Goal: Navigation & Orientation: Go to known website

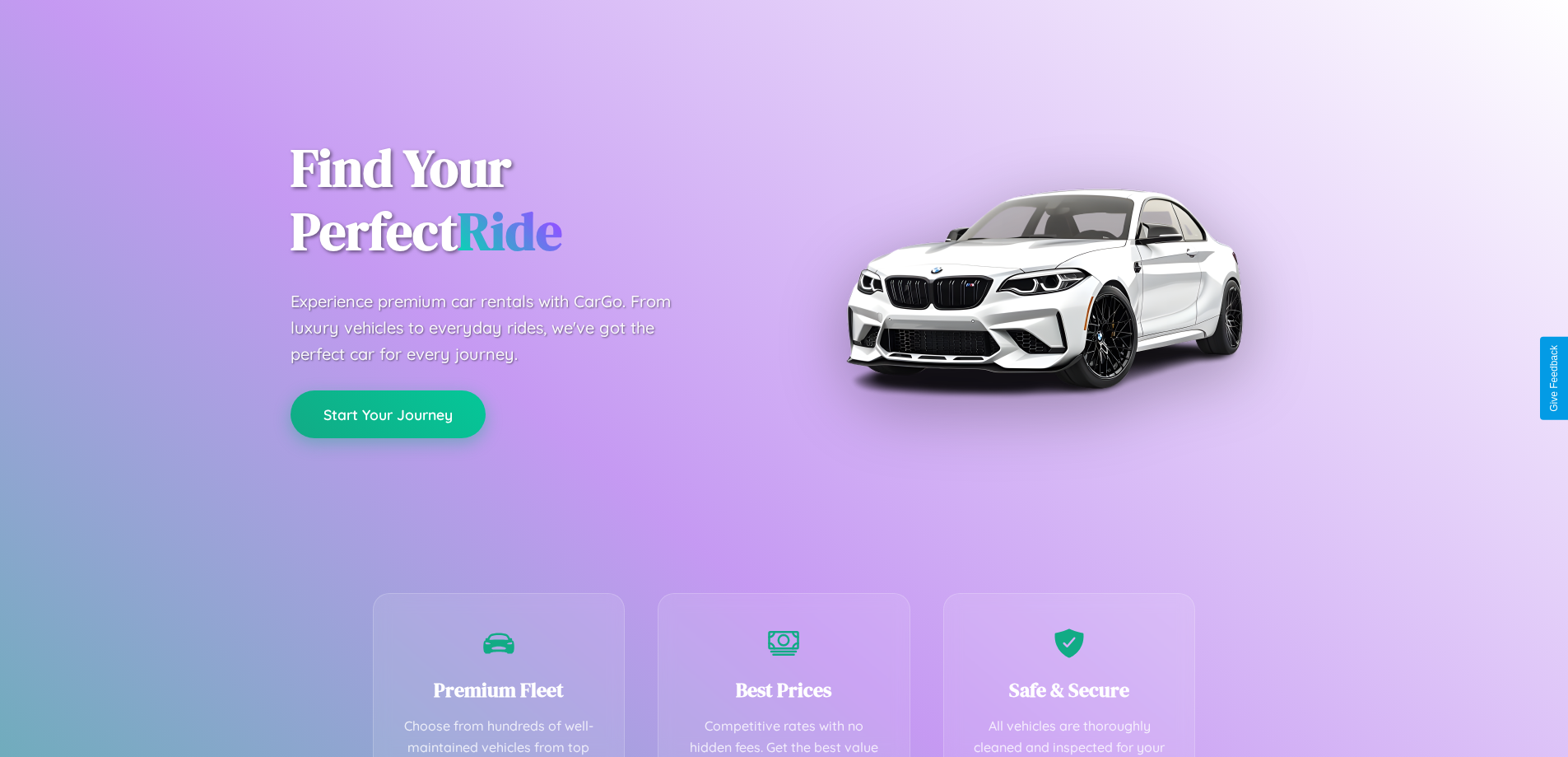
click at [388, 413] on button "Start Your Journey" at bounding box center [388, 413] width 195 height 47
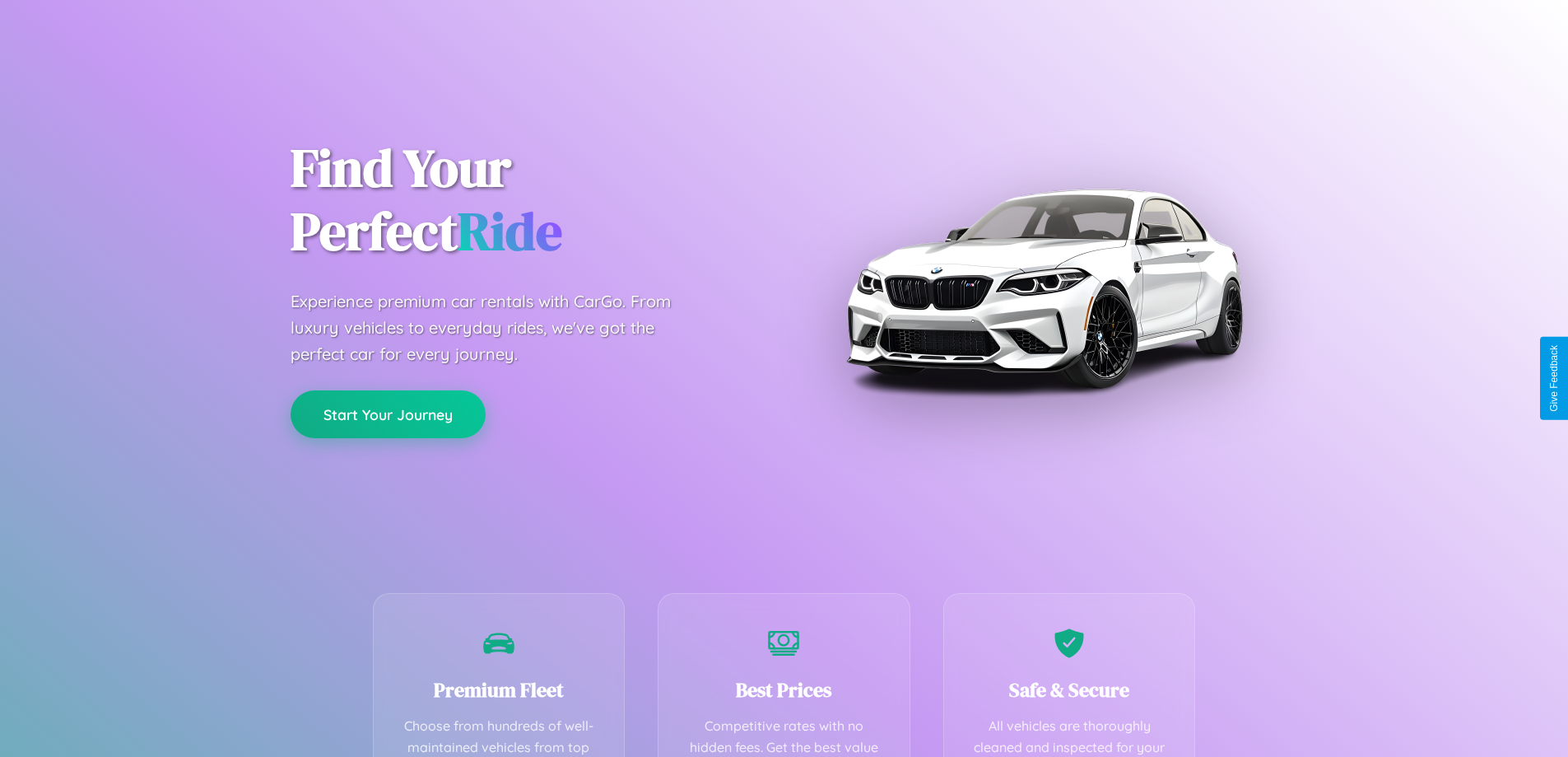
click at [388, 413] on button "Start Your Journey" at bounding box center [388, 413] width 195 height 47
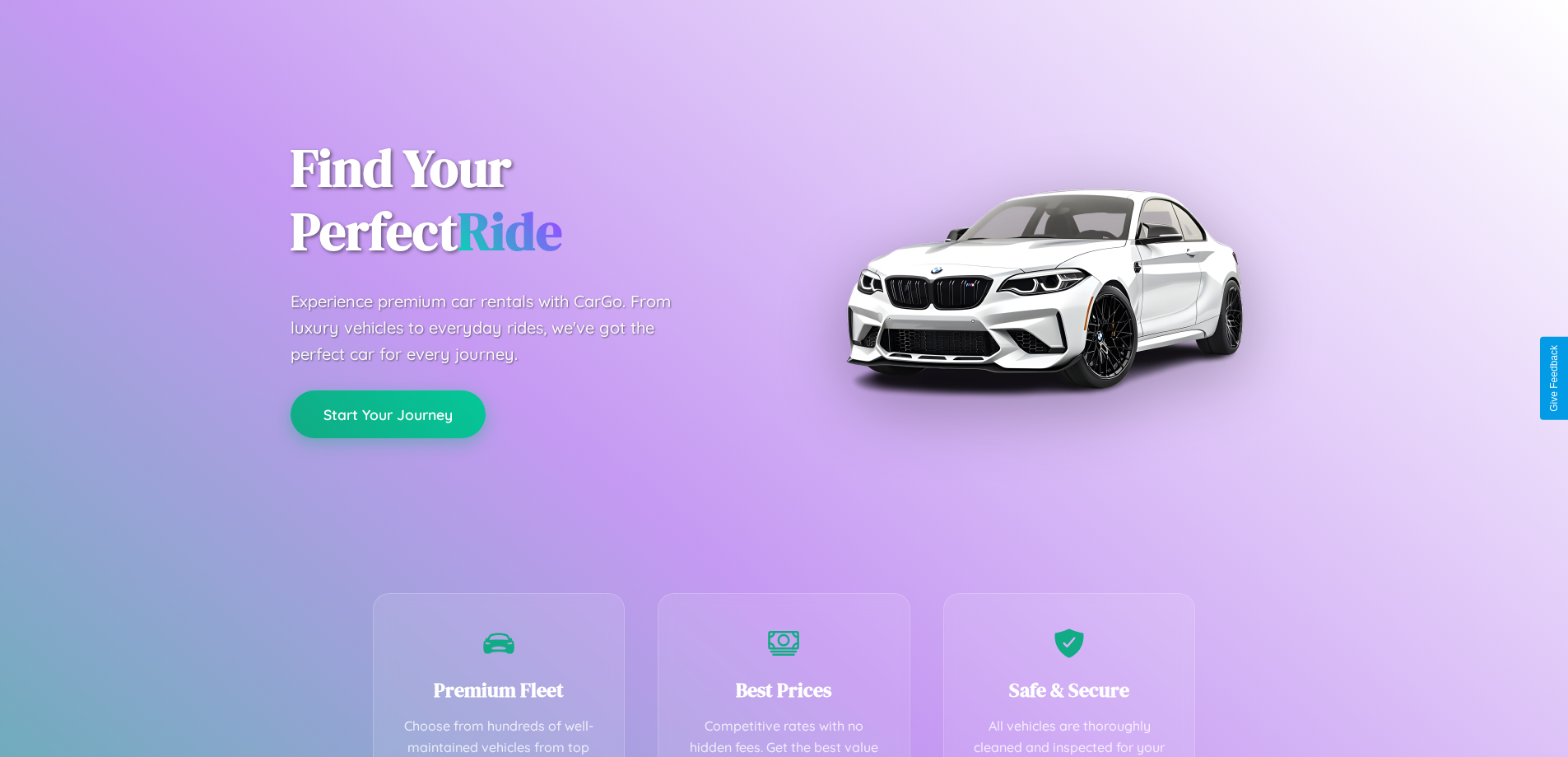
click at [388, 413] on button "Start Your Journey" at bounding box center [388, 413] width 195 height 47
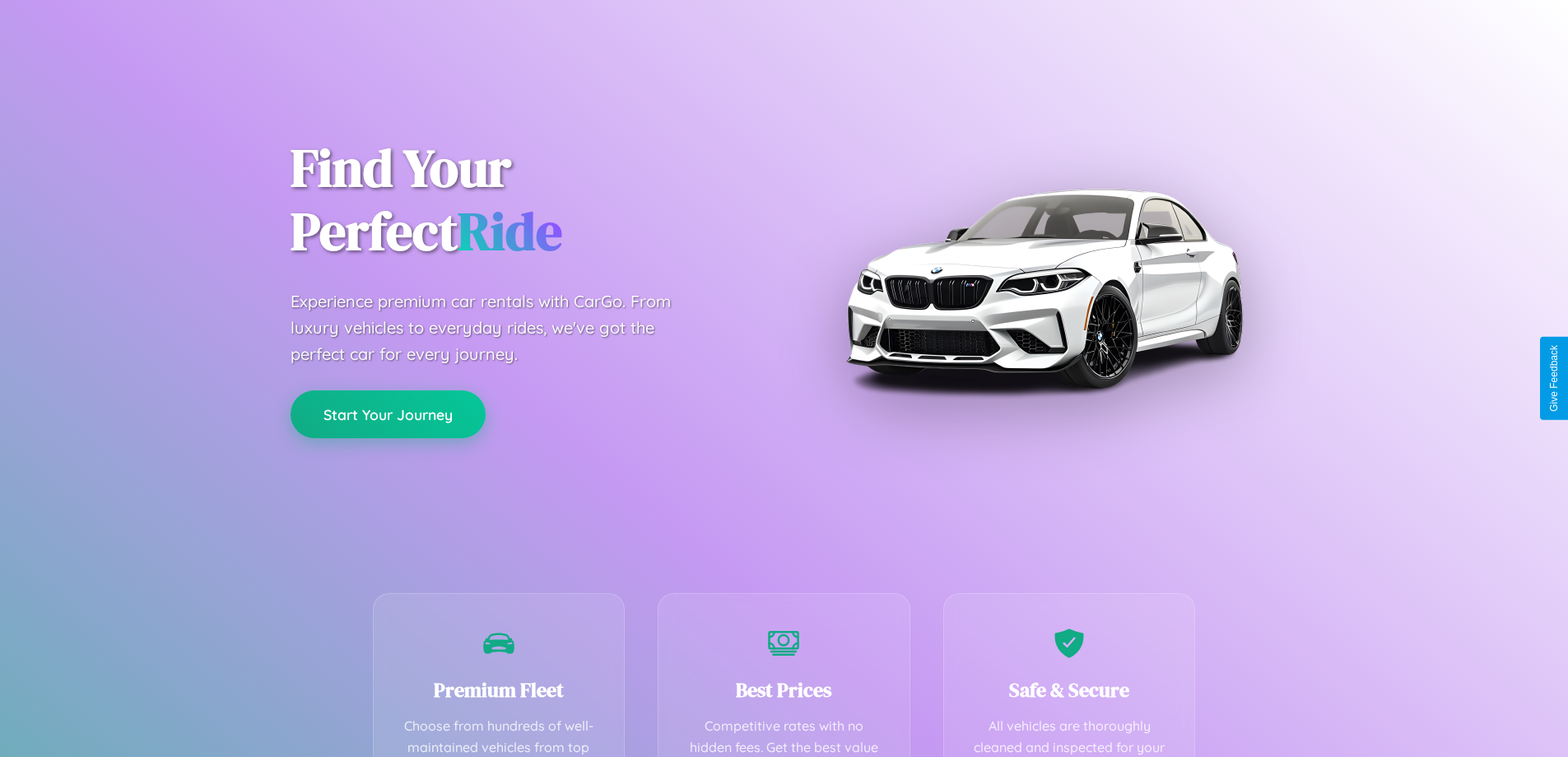
click at [388, 413] on button "Start Your Journey" at bounding box center [388, 413] width 195 height 47
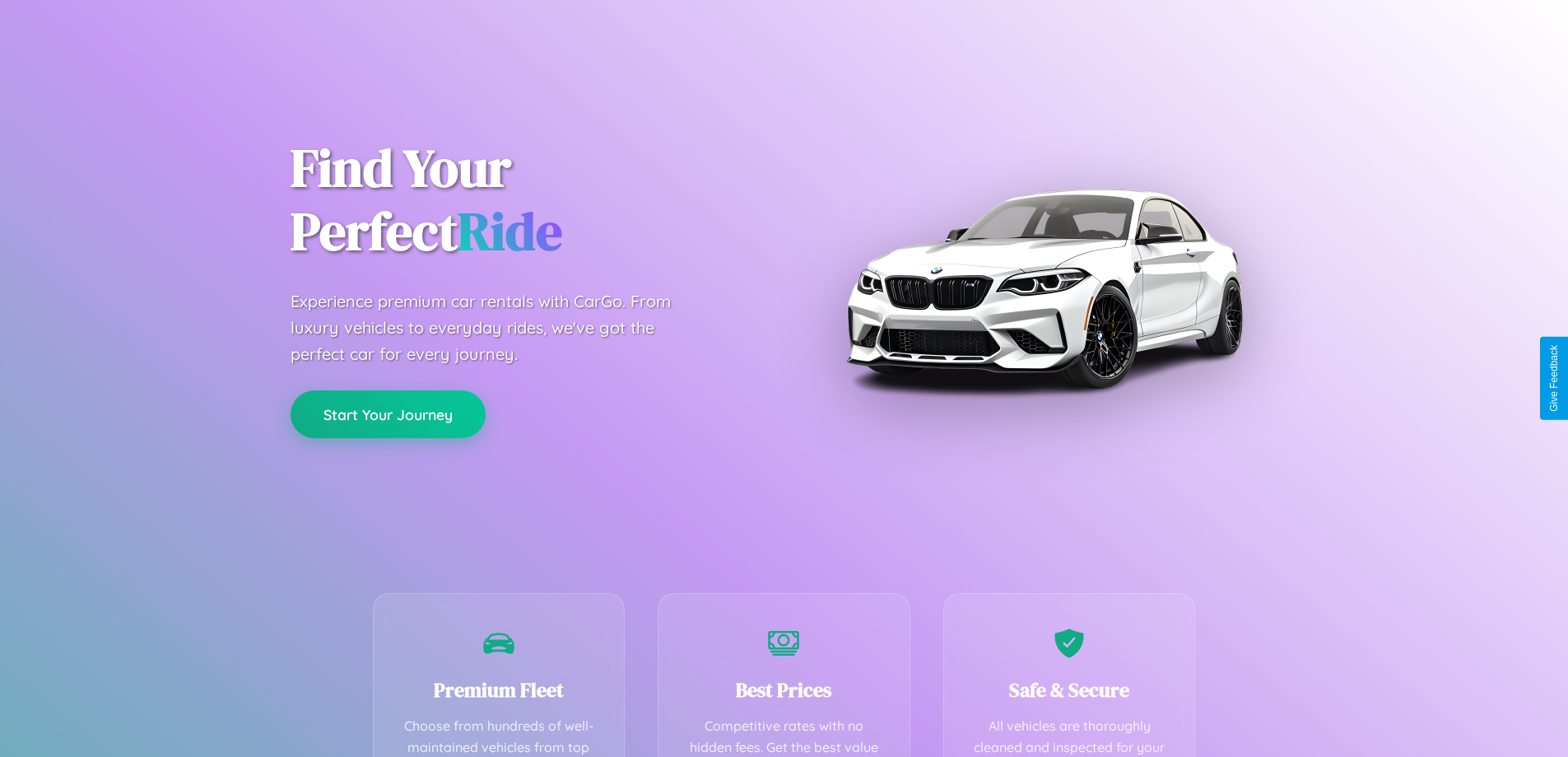
click at [388, 413] on button "Start Your Journey" at bounding box center [388, 413] width 195 height 47
